Goal: Use online tool/utility: Utilize a website feature to perform a specific function

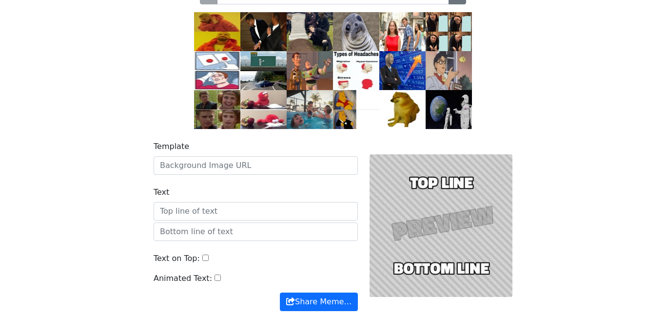
scroll to position [89, 0]
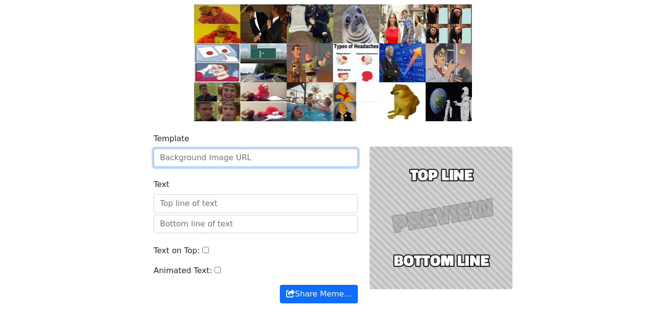
click at [328, 155] on input "Template" at bounding box center [256, 158] width 204 height 19
paste input "[URL][DOMAIN_NAME]"
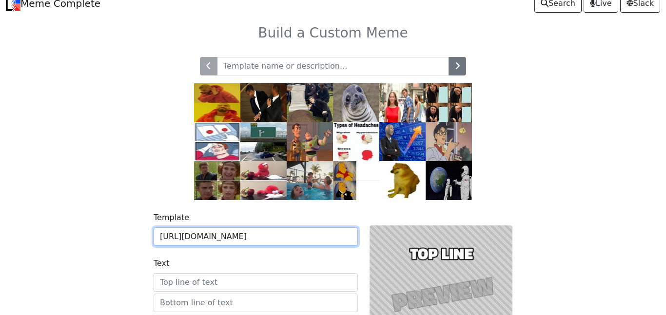
scroll to position [9, 0]
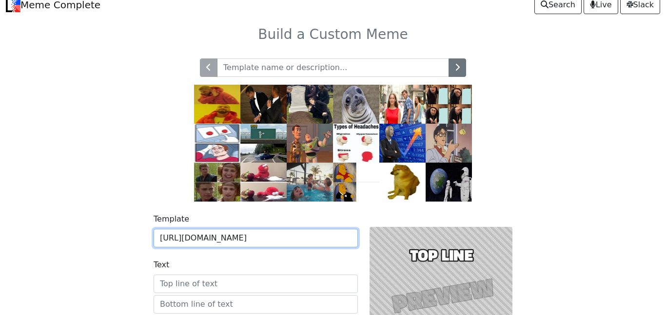
type input "https://youtu.be/gVN83R-JwRQ?si=rBB8kortPPBfhbRe"
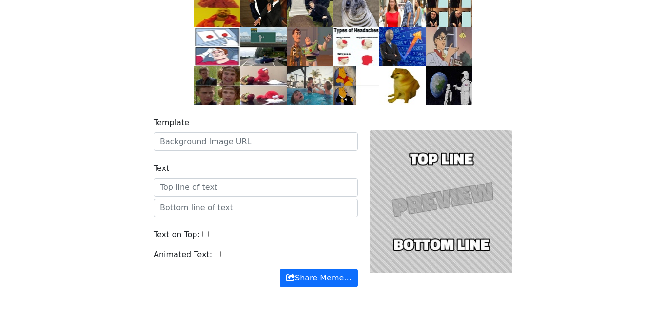
scroll to position [111, 0]
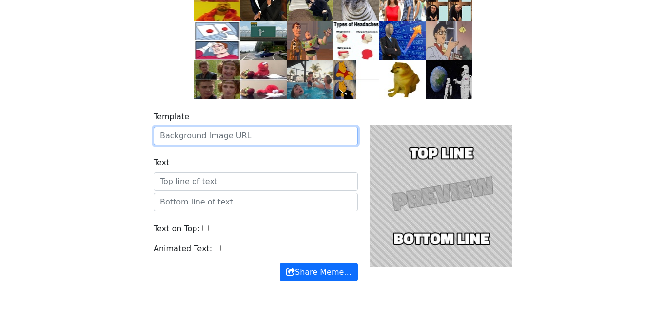
click at [299, 134] on input "Template" at bounding box center [256, 136] width 204 height 19
paste input "[URL][DOMAIN_NAME]"
type input "[URL][DOMAIN_NAME]"
click at [280, 263] on button "Share Meme…" at bounding box center [319, 272] width 78 height 19
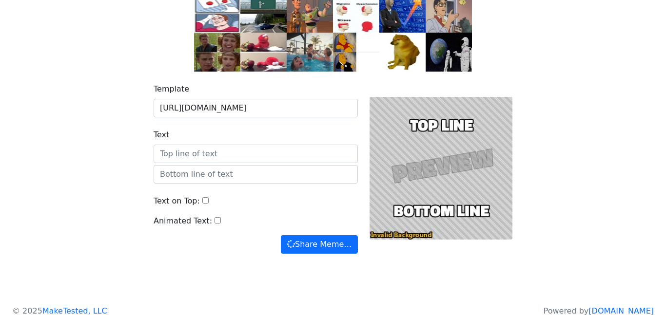
scroll to position [144, 0]
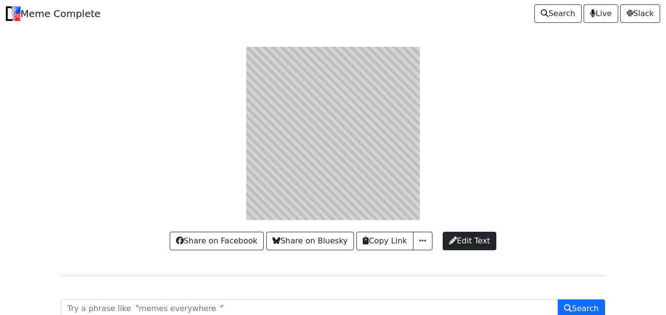
scroll to position [53, 0]
